Goal: Navigation & Orientation: Find specific page/section

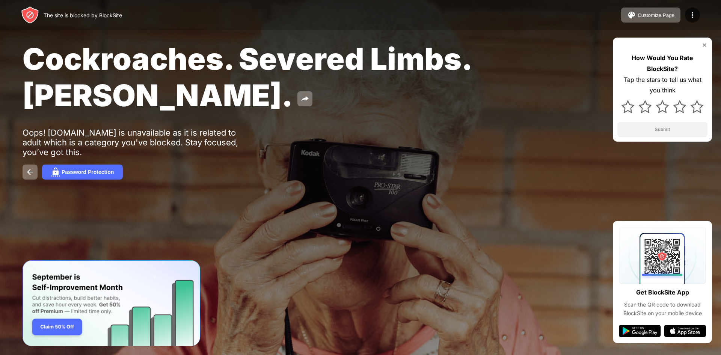
click at [705, 44] on img at bounding box center [704, 45] width 6 height 6
click at [75, 17] on div "The site is blocked by BlockSite" at bounding box center [83, 15] width 78 height 6
click at [652, 13] on div "Customize Page" at bounding box center [655, 15] width 37 height 6
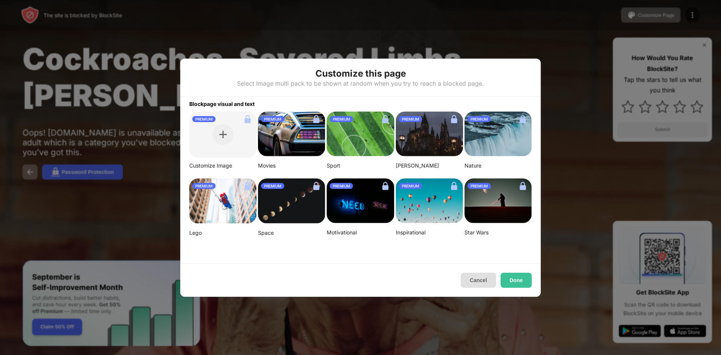
click at [466, 278] on button "Cancel" at bounding box center [478, 280] width 35 height 15
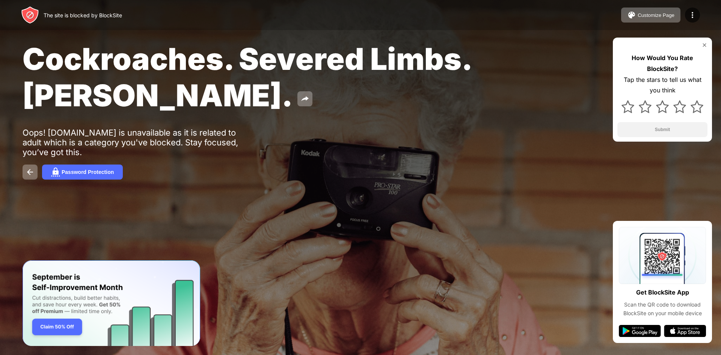
click at [705, 45] on img at bounding box center [704, 45] width 6 height 6
